Goal: Information Seeking & Learning: Understand process/instructions

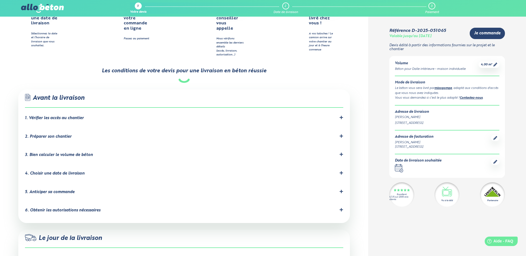
click at [67, 135] on div "2. Préparer son chantier" at bounding box center [48, 137] width 47 height 5
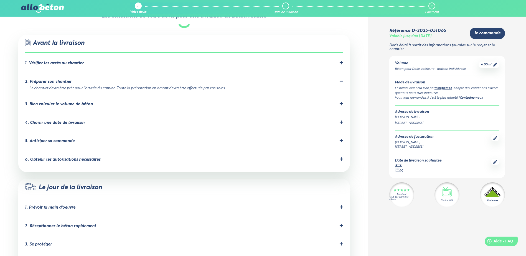
scroll to position [333, 0]
click at [64, 138] on div "5. Anticiper sa commande" at bounding box center [50, 140] width 50 height 5
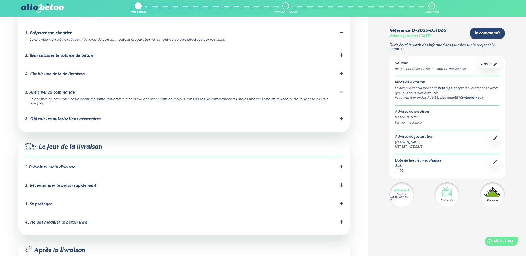
scroll to position [388, 0]
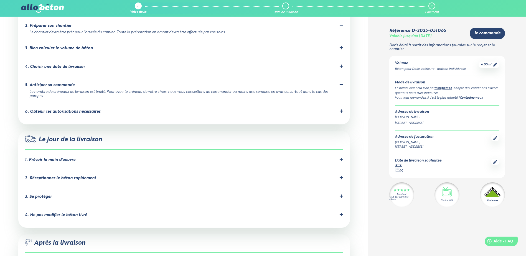
click at [53, 176] on div "2. Réceptionner le béton rapidement" at bounding box center [60, 178] width 71 height 5
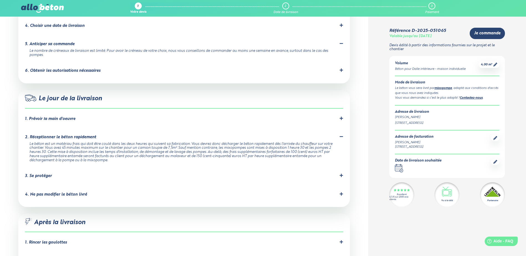
scroll to position [444, 0]
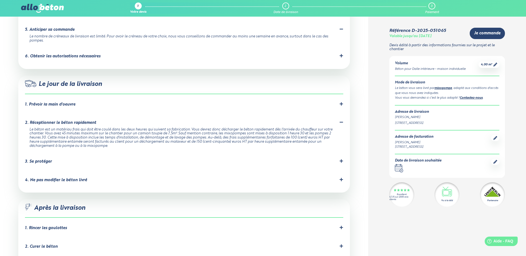
click at [47, 159] on div "3. Se protéger" at bounding box center [38, 161] width 27 height 5
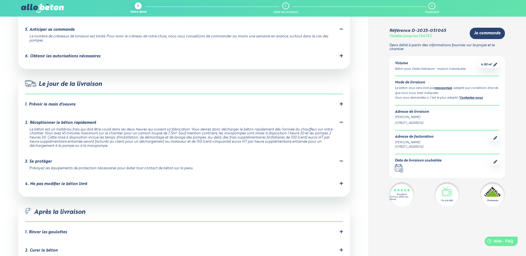
click at [71, 182] on div "4. Ne pas modifier le béton livré" at bounding box center [56, 184] width 62 height 5
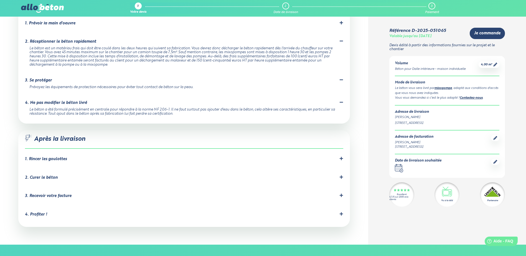
scroll to position [527, 0]
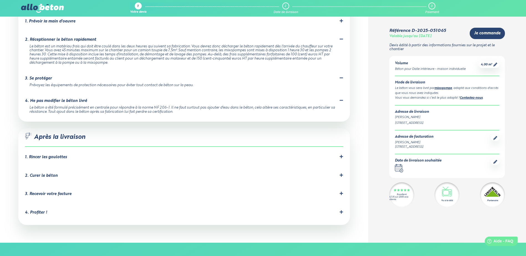
click at [53, 155] on div "1. Rincer les goulottes" at bounding box center [46, 157] width 42 height 5
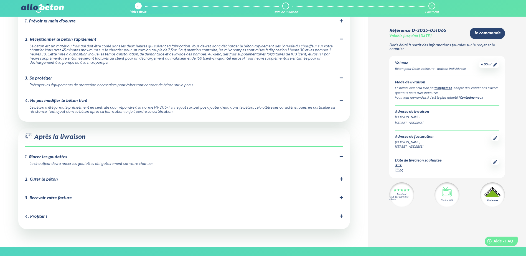
click at [44, 178] on div "2. Curer le béton" at bounding box center [41, 180] width 33 height 5
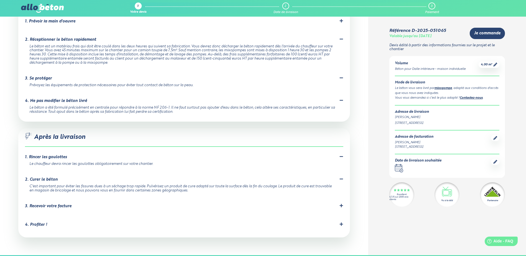
click at [42, 204] on div "3. Recevoir votre facture" at bounding box center [48, 206] width 47 height 5
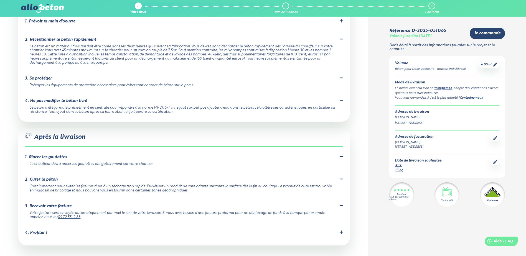
click at [44, 231] on div "4. Profiter !" at bounding box center [36, 233] width 22 height 5
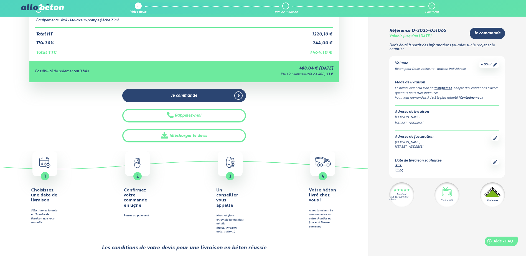
scroll to position [0, 0]
